Goal: Book appointment/travel/reservation

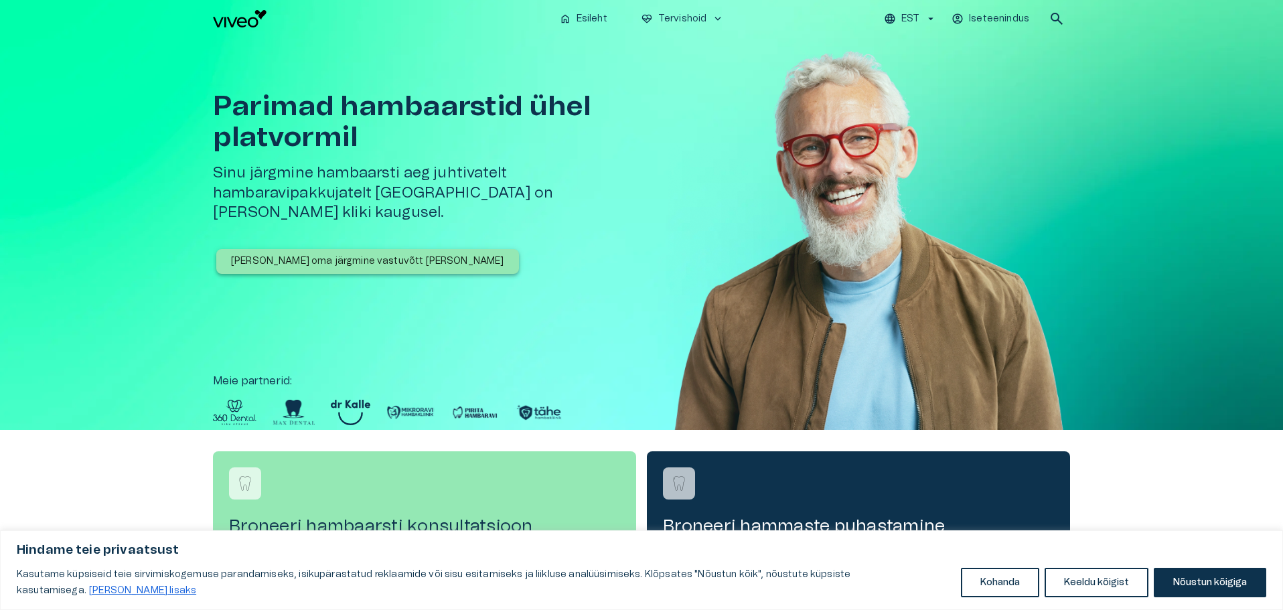
click at [325, 254] on p "[PERSON_NAME] oma järgmine vastuvõtt [PERSON_NAME]" at bounding box center [367, 261] width 273 height 14
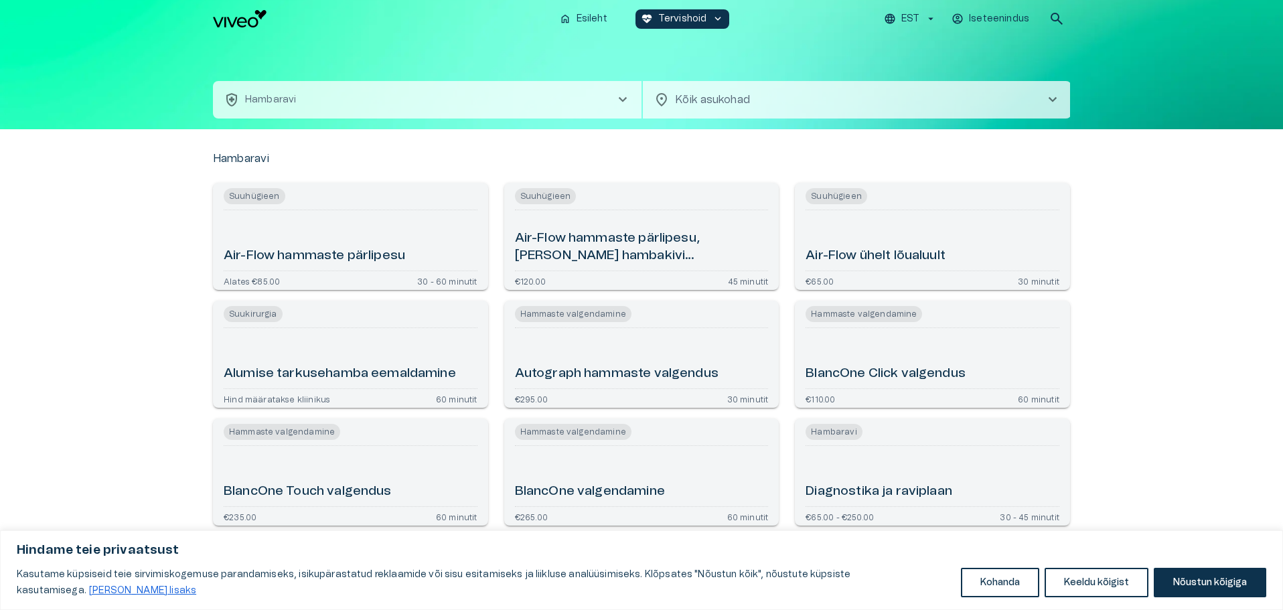
click at [387, 111] on button "health_and_safety [PERSON_NAME] chevron_right" at bounding box center [427, 99] width 428 height 37
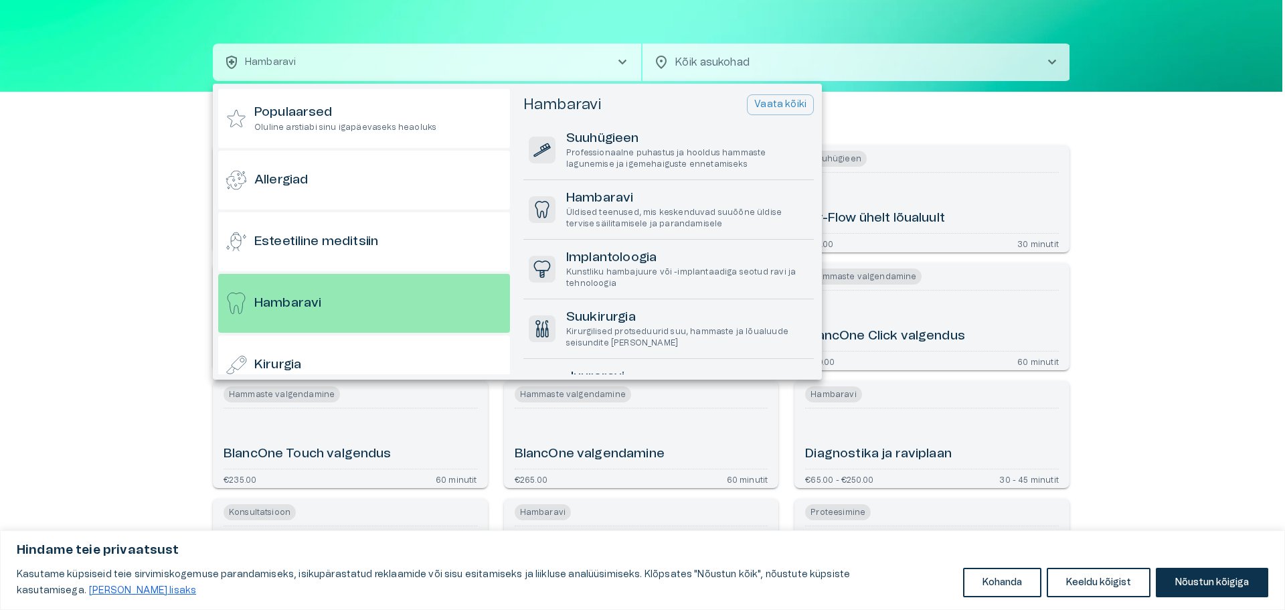
scroll to position [72, 0]
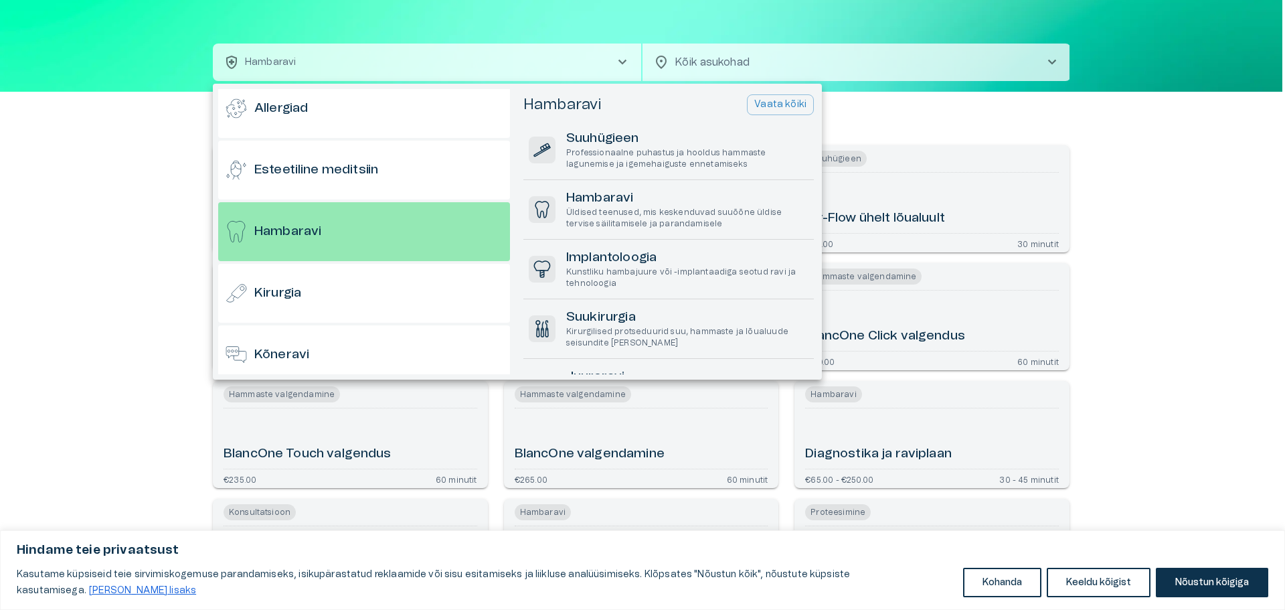
click at [100, 229] on div at bounding box center [642, 305] width 1285 height 610
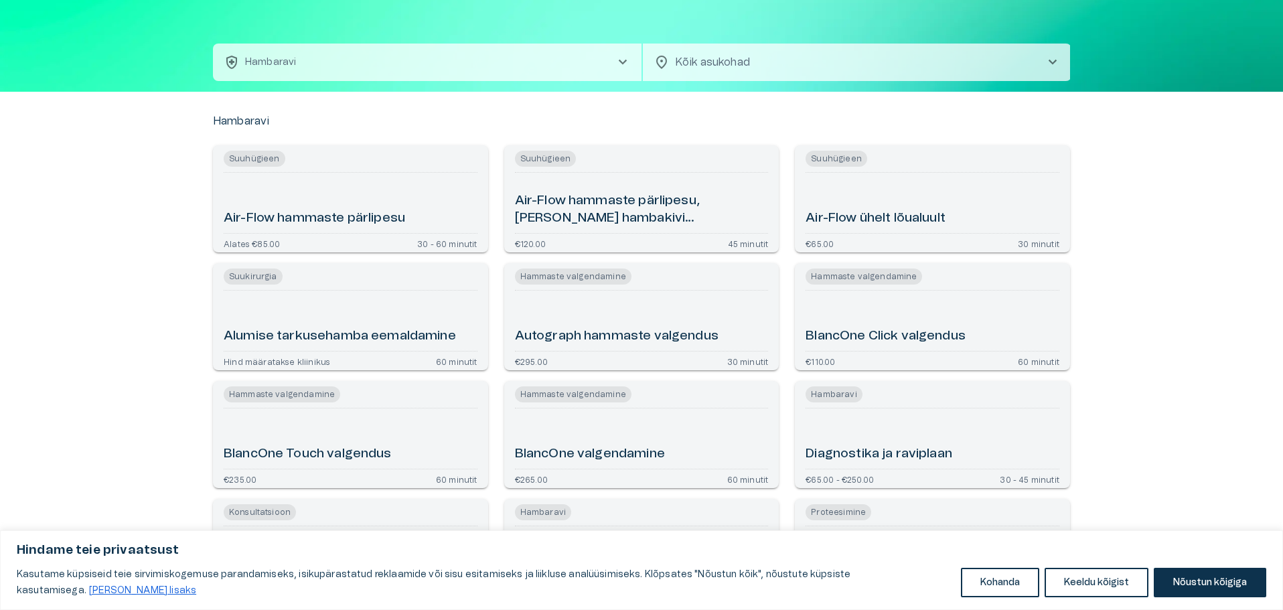
click at [422, 67] on button "health_and_safety [PERSON_NAME] chevron_right" at bounding box center [427, 62] width 428 height 37
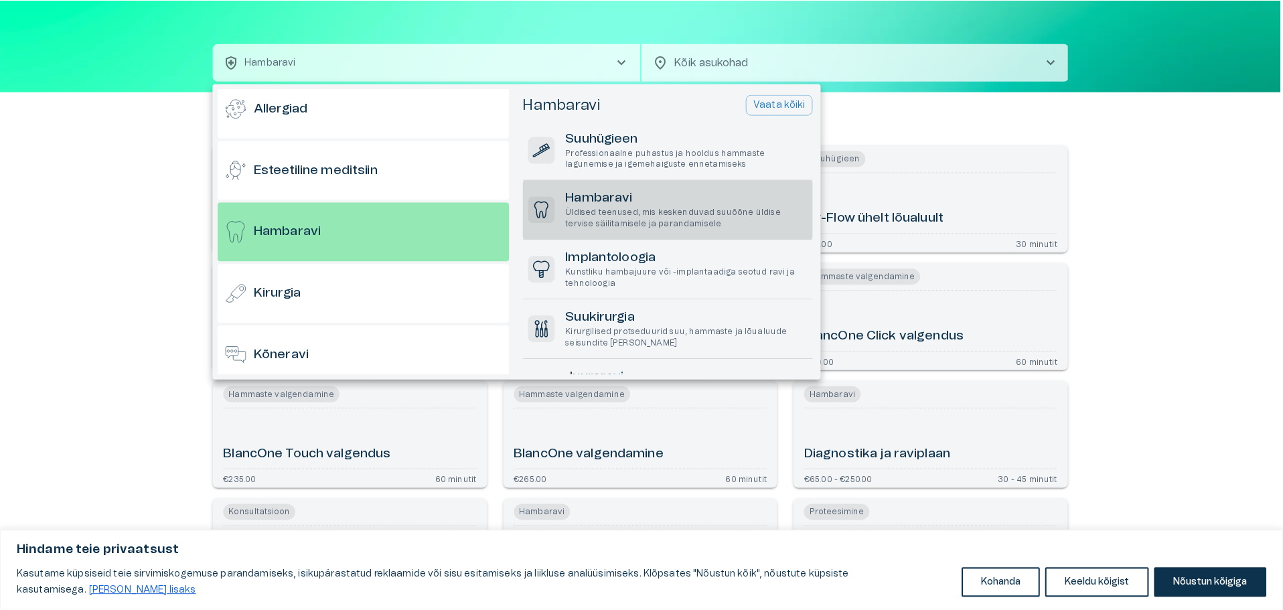
scroll to position [0, 0]
click at [734, 220] on p "Üldised teenused, mis keskenduvad suuõõne üldise tervise säilitamisele ja paran…" at bounding box center [687, 218] width 242 height 23
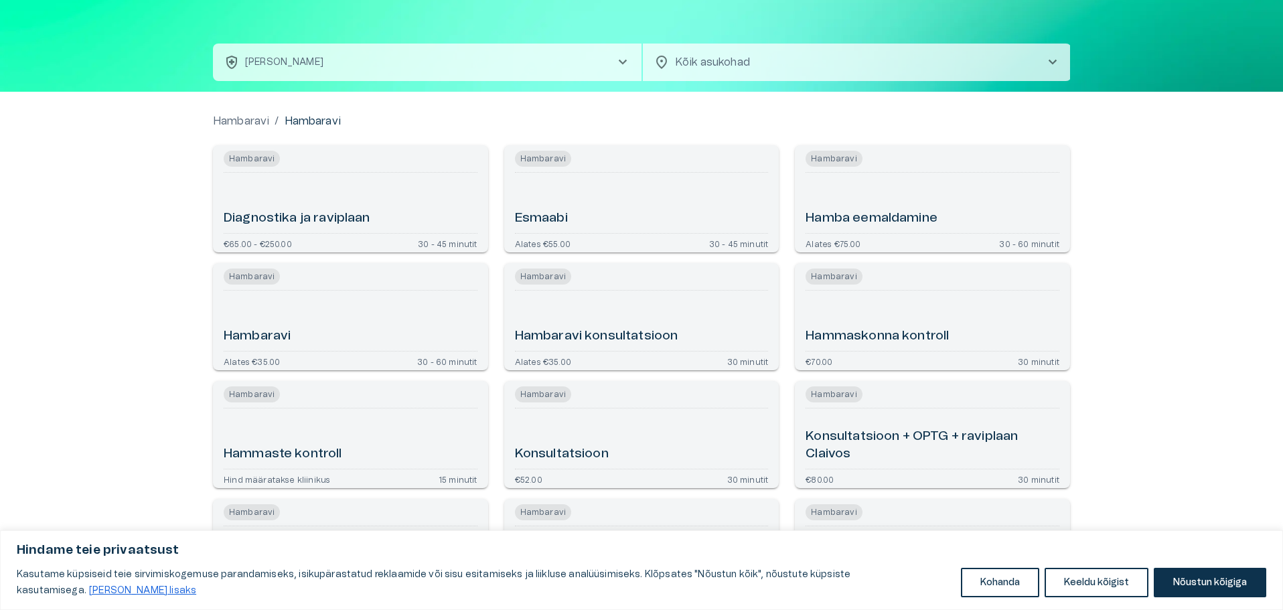
click at [319, 330] on div "Hambaravi" at bounding box center [351, 321] width 254 height 50
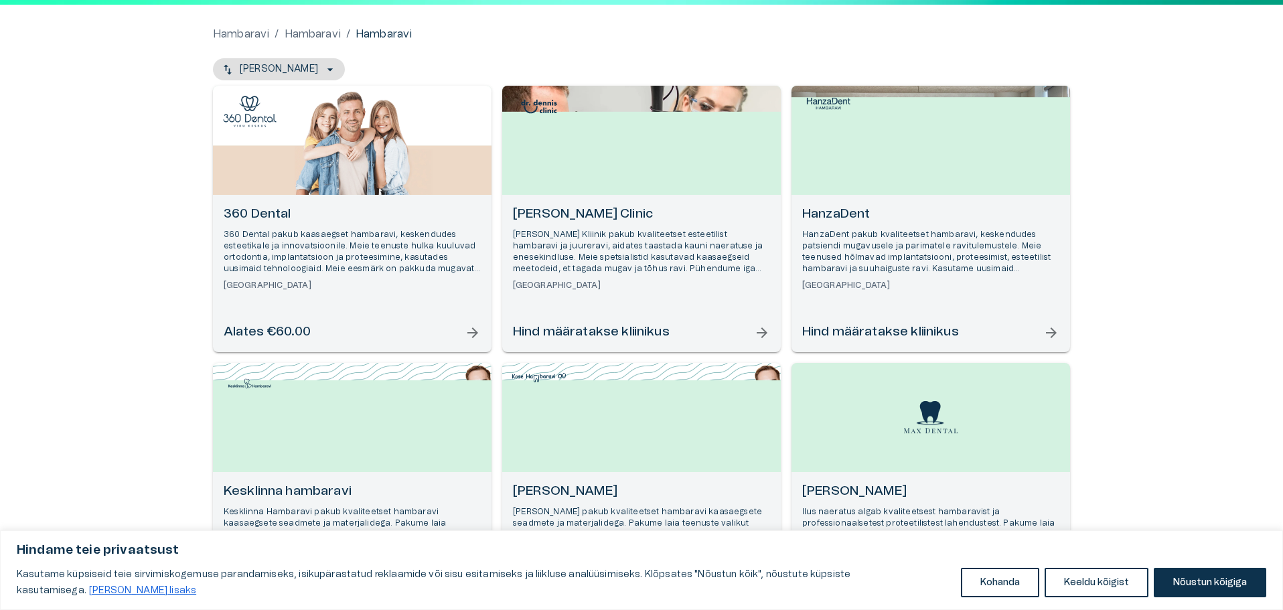
scroll to position [134, 0]
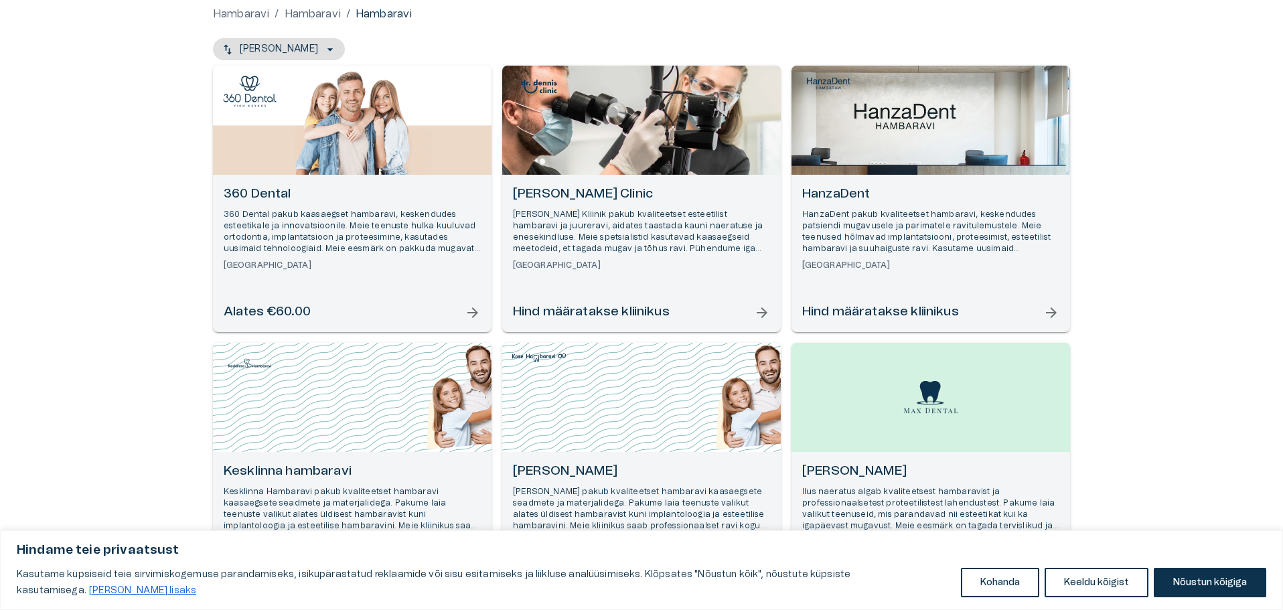
click at [372, 286] on div "360 Dental 360 Dental pakub kaasaegset hambaravi, keskendudes esteetikale ja in…" at bounding box center [352, 253] width 278 height 157
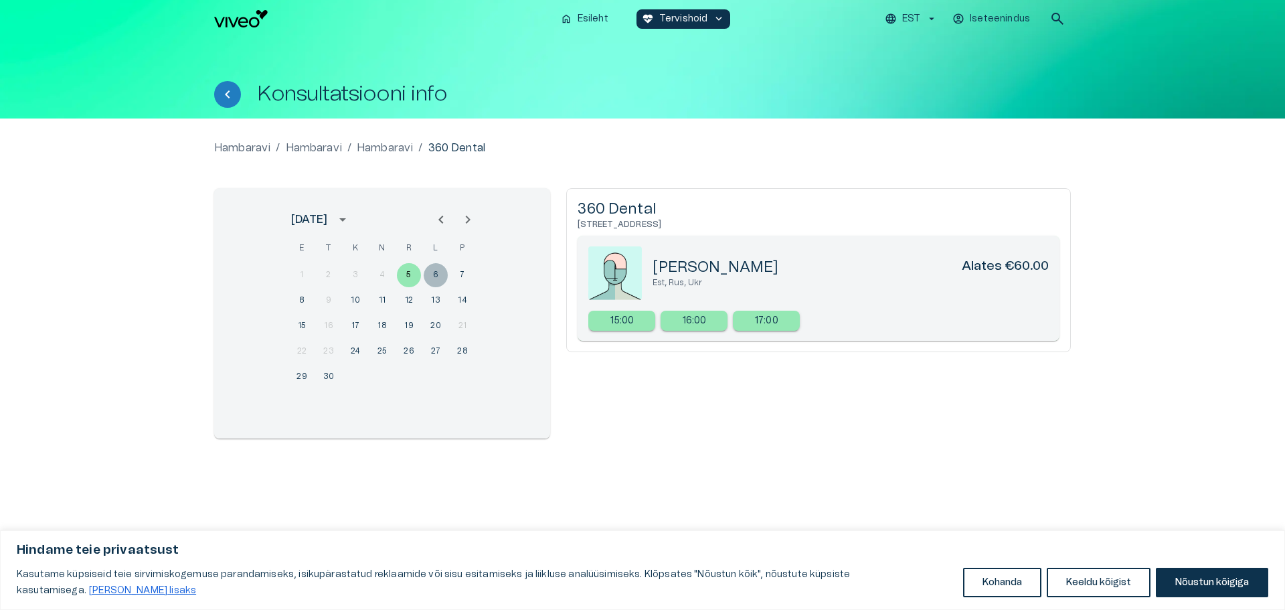
click at [428, 280] on button "6" at bounding box center [436, 275] width 24 height 24
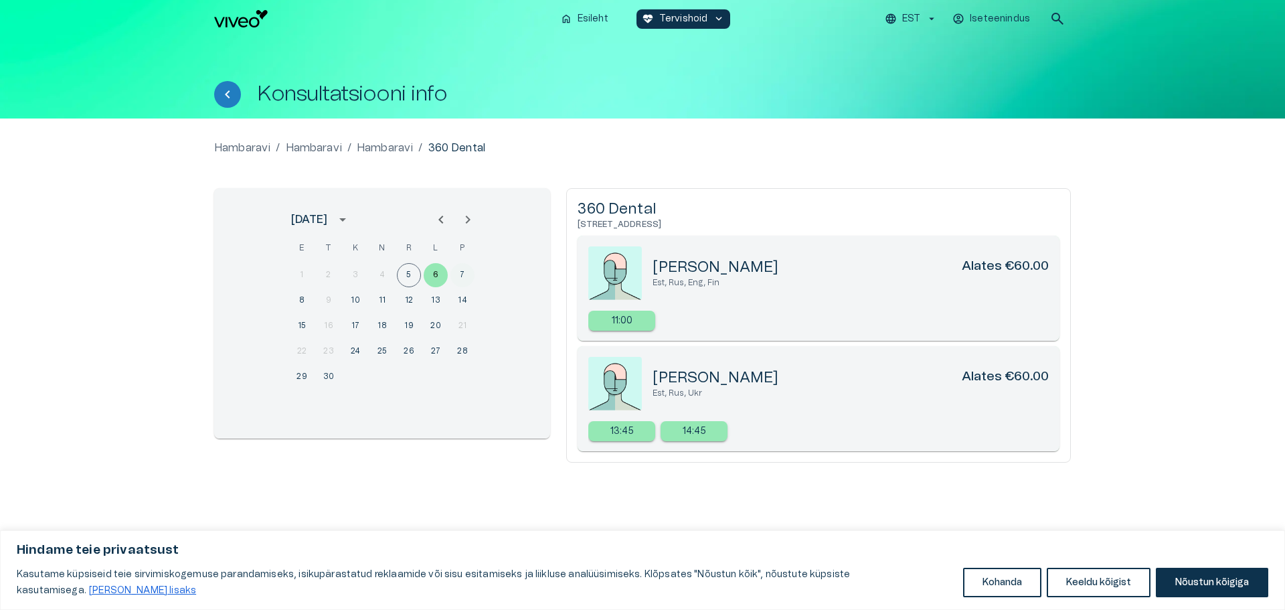
click at [461, 278] on button "7" at bounding box center [463, 275] width 24 height 24
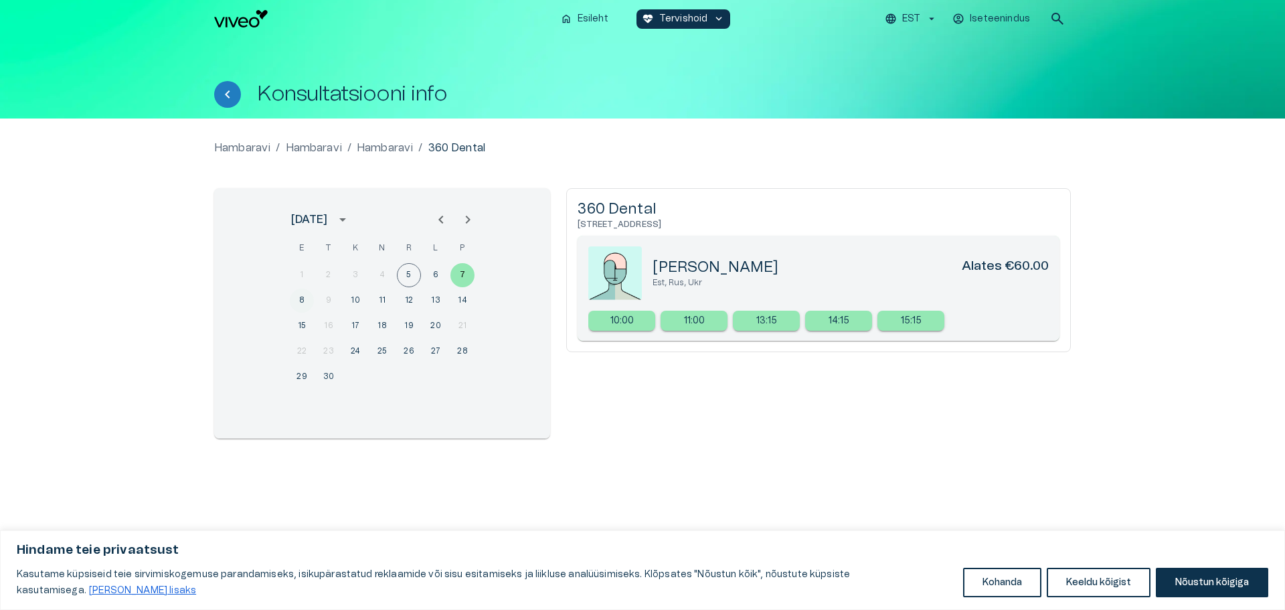
click at [299, 299] on button "8" at bounding box center [302, 301] width 24 height 24
click at [358, 301] on button "10" at bounding box center [355, 301] width 24 height 24
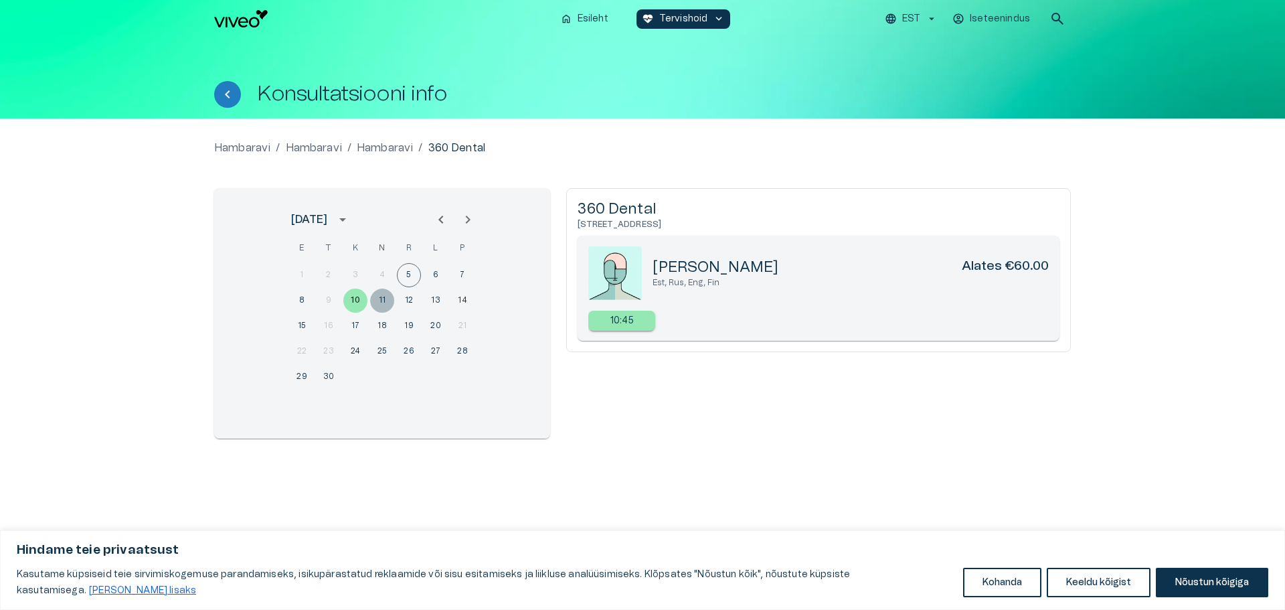
click at [381, 305] on button "11" at bounding box center [382, 301] width 24 height 24
click at [357, 307] on button "10" at bounding box center [355, 301] width 24 height 24
click at [410, 274] on button "5" at bounding box center [409, 275] width 24 height 24
click at [632, 320] on p "15:00" at bounding box center [623, 321] width 24 height 14
